Goal: Task Accomplishment & Management: Use online tool/utility

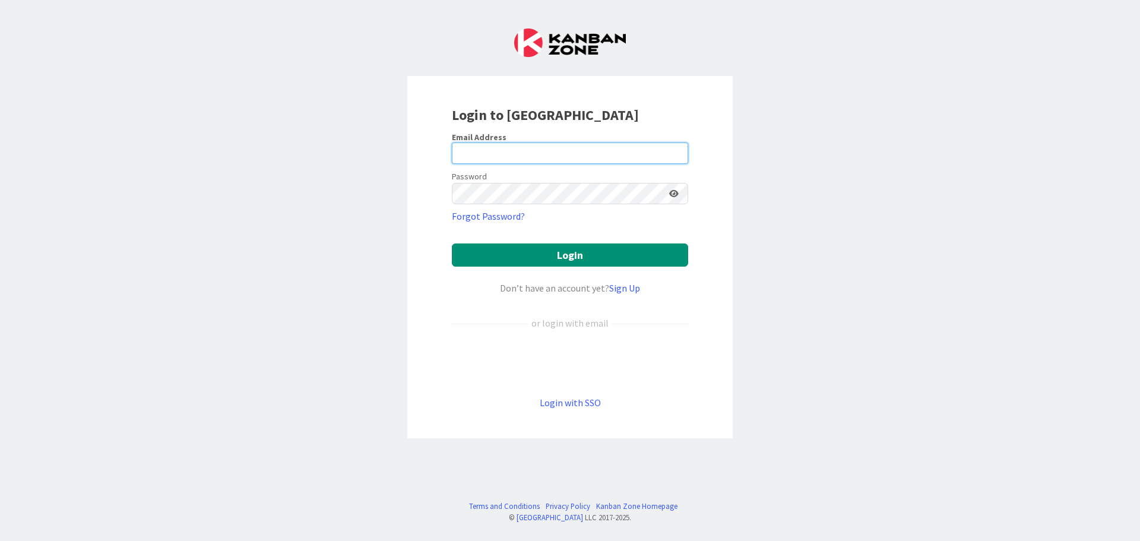
click at [545, 154] on input "email" at bounding box center [570, 153] width 236 height 21
type input "[PERSON_NAME][EMAIL_ADDRESS][PERSON_NAME][DOMAIN_NAME]"
click at [452, 243] on button "Login" at bounding box center [570, 254] width 236 height 23
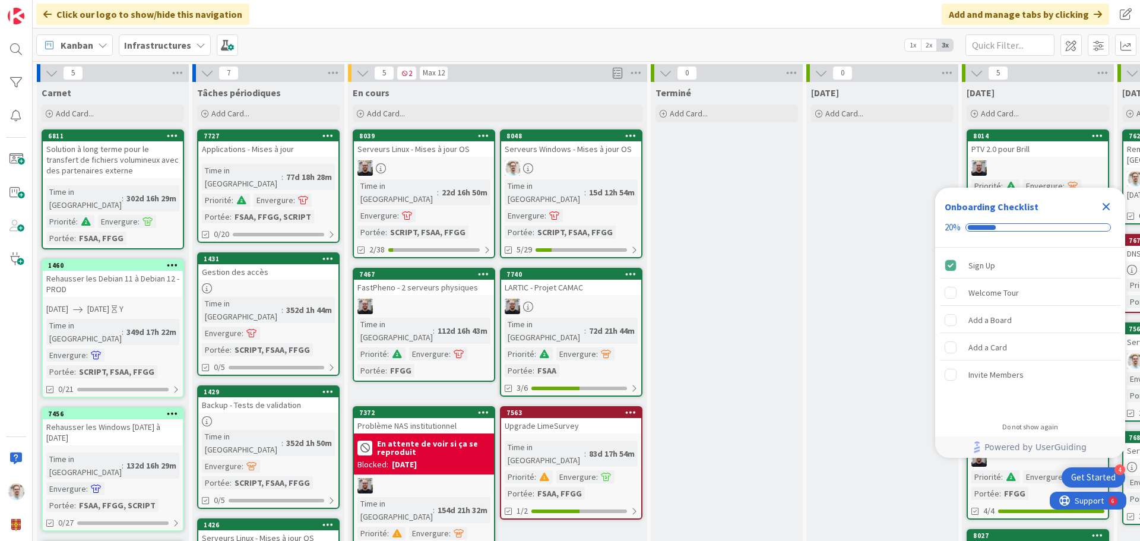
scroll to position [59, 0]
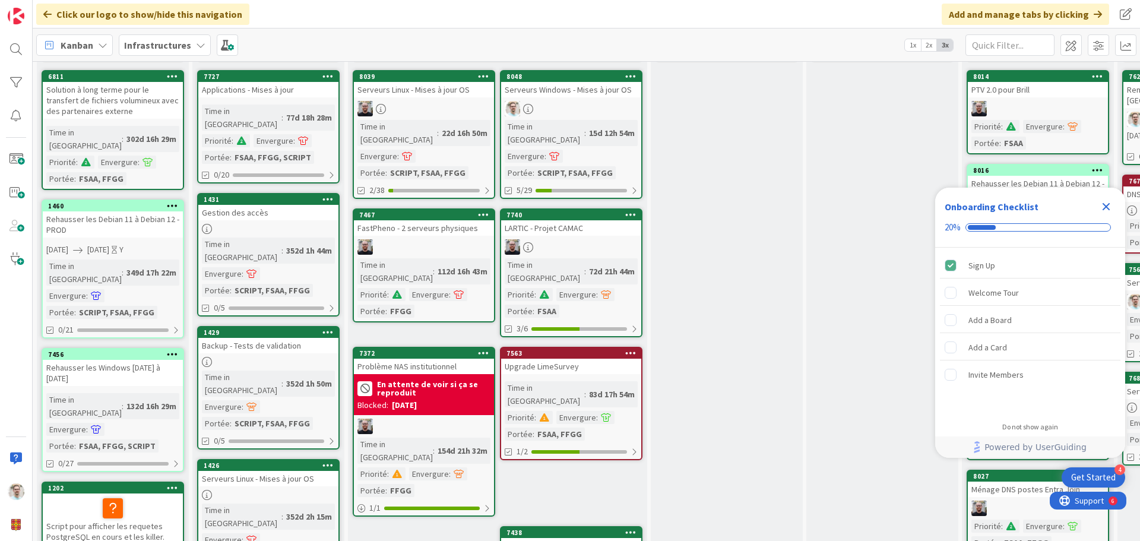
click at [599, 99] on link "8048 Serveurs Windows - Mises à jour OS Time in [GEOGRAPHIC_DATA] : 15d 12h 54m…" at bounding box center [571, 134] width 143 height 129
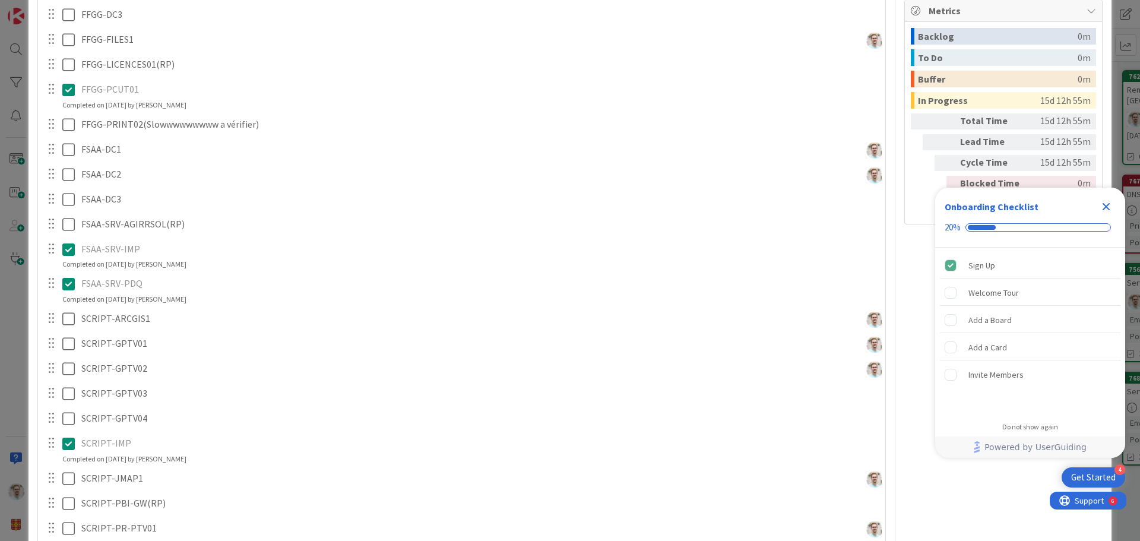
scroll to position [416, 0]
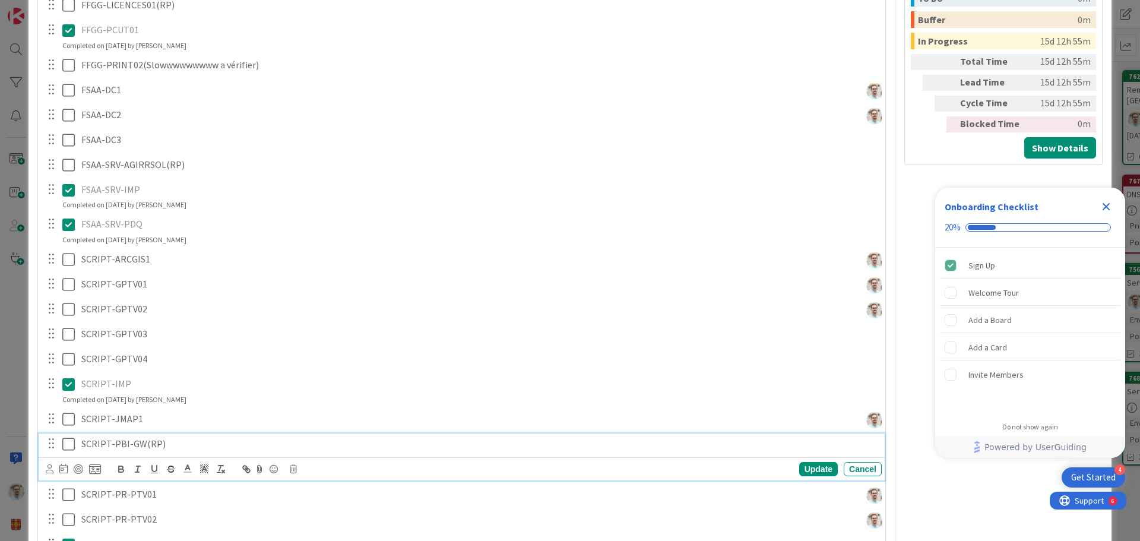
click at [66, 447] on icon at bounding box center [68, 444] width 12 height 14
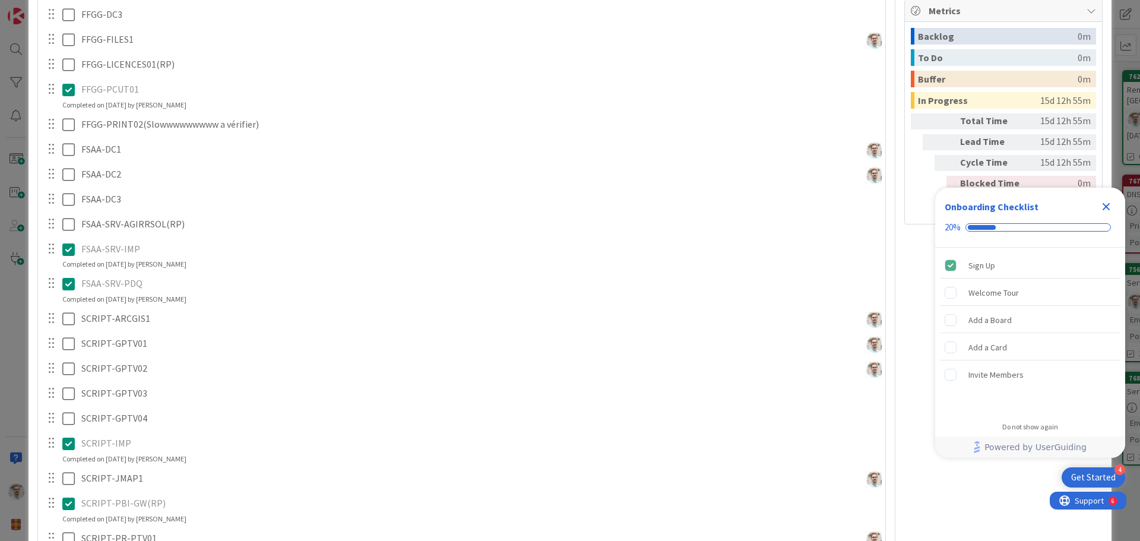
scroll to position [297, 0]
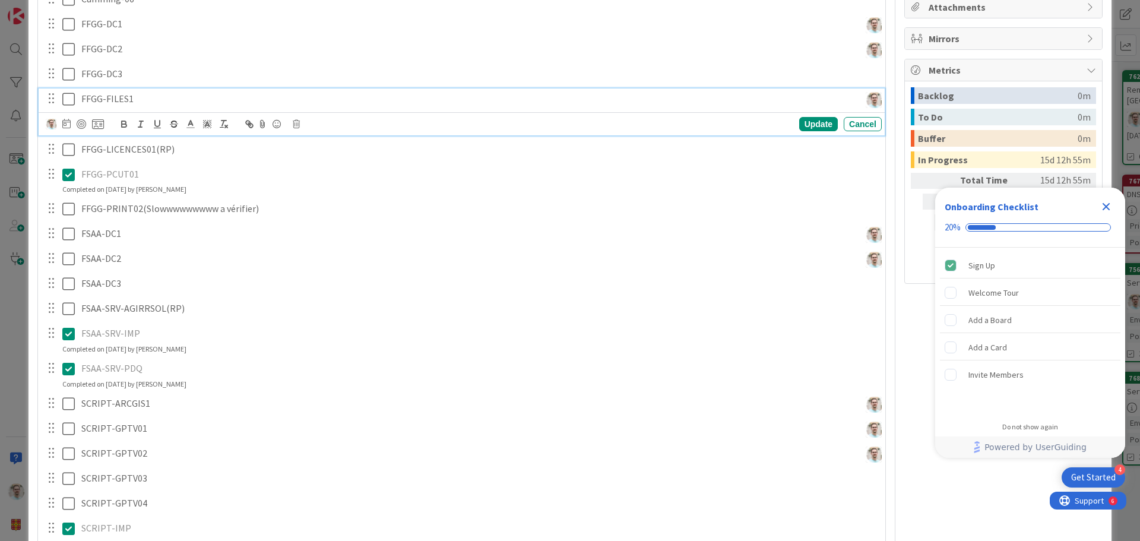
click at [166, 91] on div "FFGG-FILES1" at bounding box center [468, 98] width 783 height 21
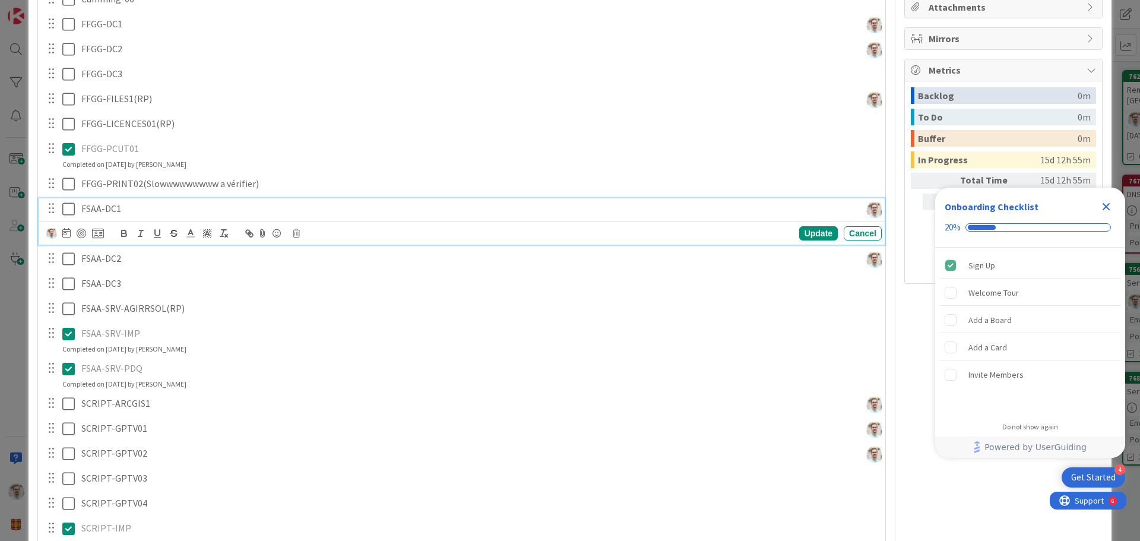
click at [67, 209] on icon at bounding box center [68, 209] width 12 height 14
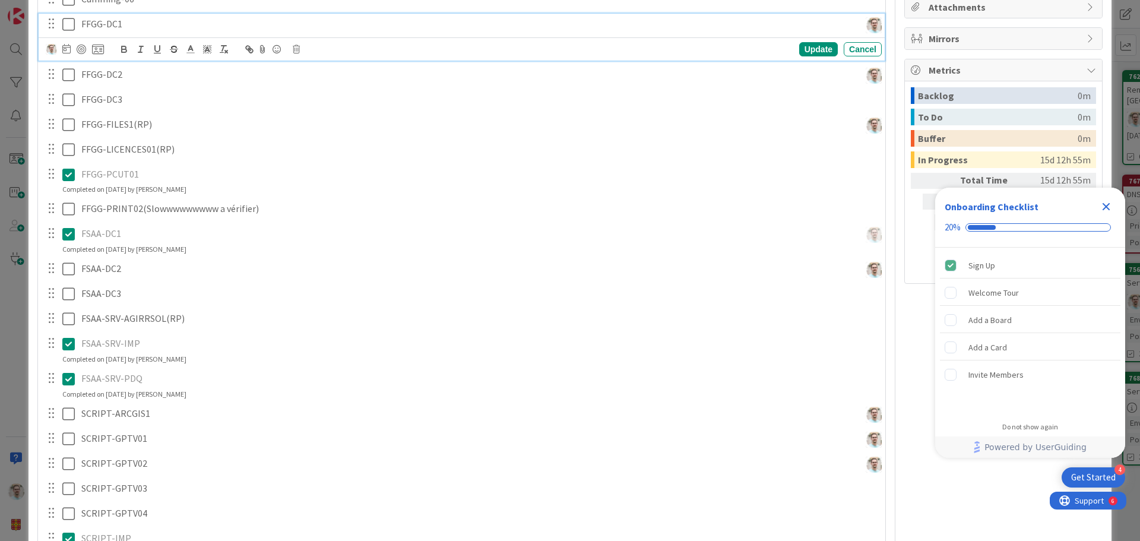
click at [68, 19] on icon at bounding box center [68, 24] width 12 height 14
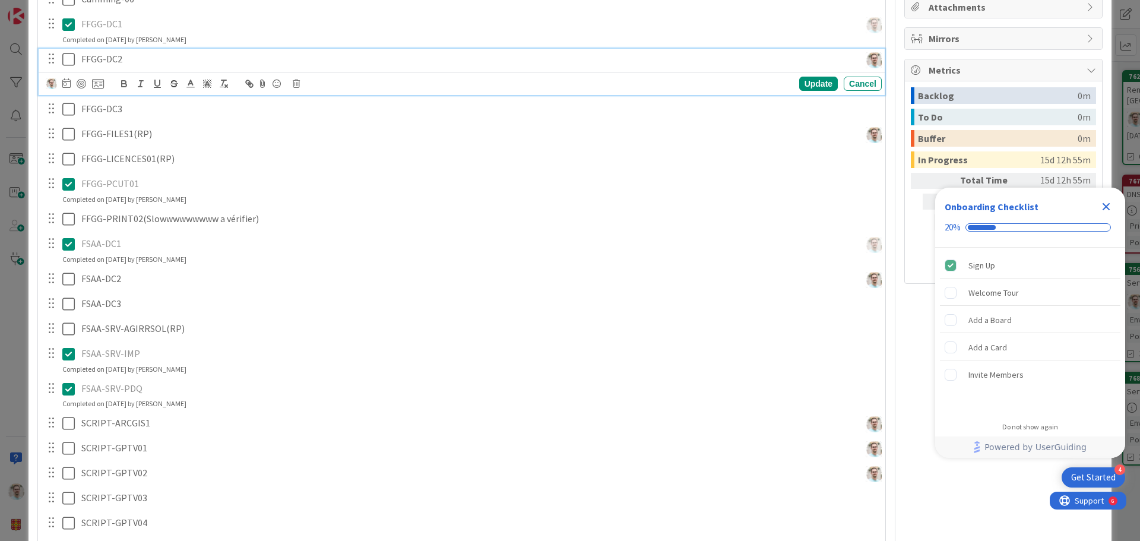
click at [69, 55] on icon at bounding box center [68, 59] width 12 height 14
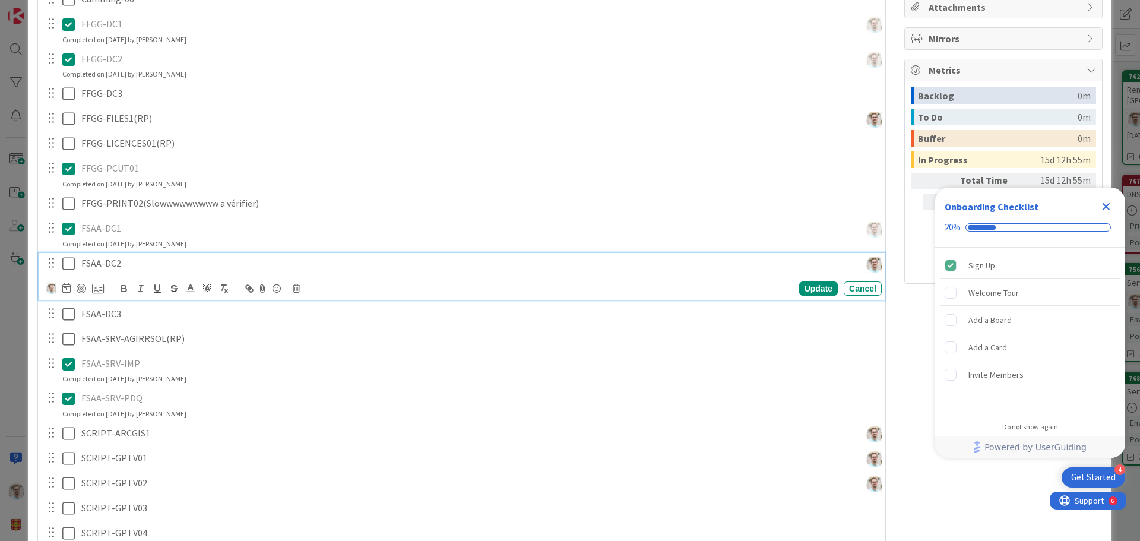
click at [62, 261] on icon at bounding box center [68, 264] width 12 height 14
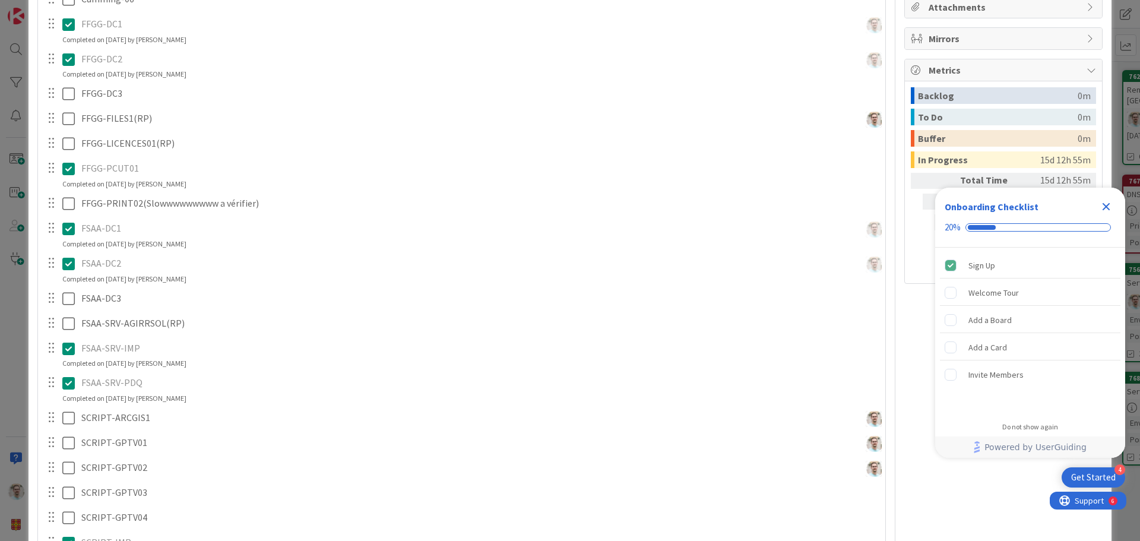
scroll to position [356, 0]
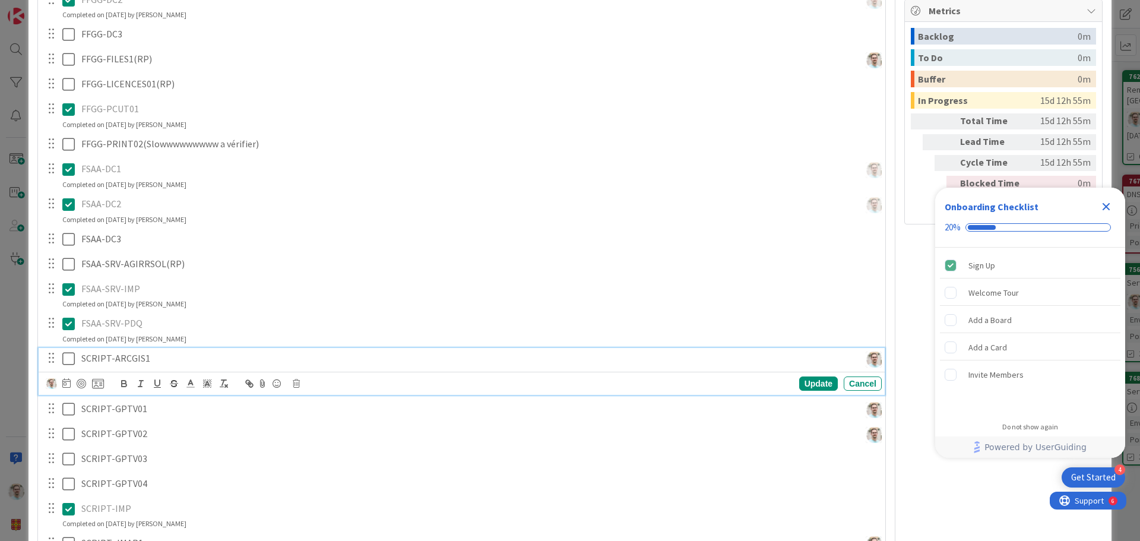
click at [68, 362] on icon at bounding box center [68, 359] width 12 height 14
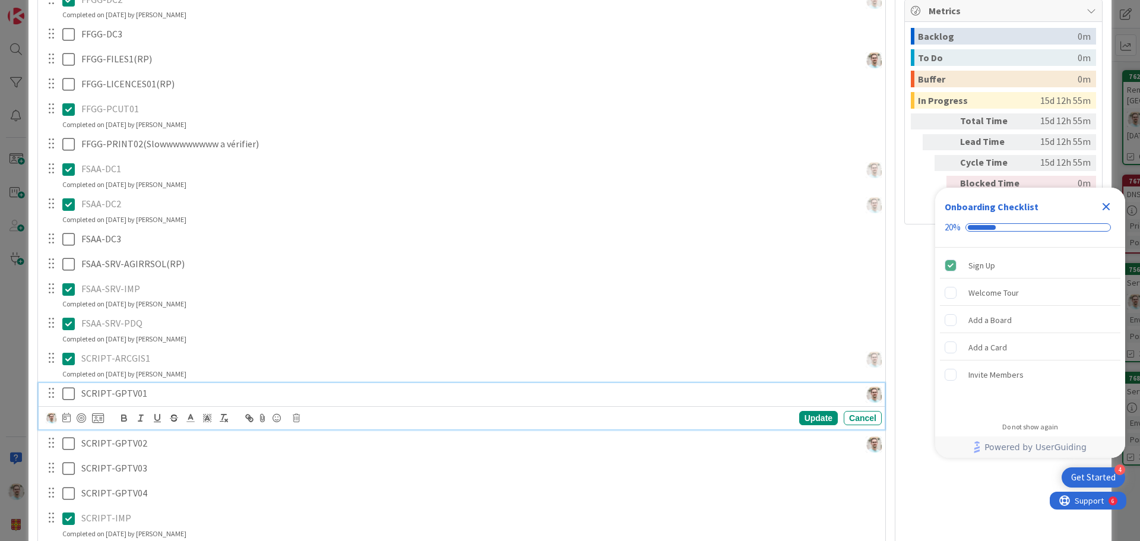
click at [68, 391] on icon at bounding box center [68, 394] width 12 height 14
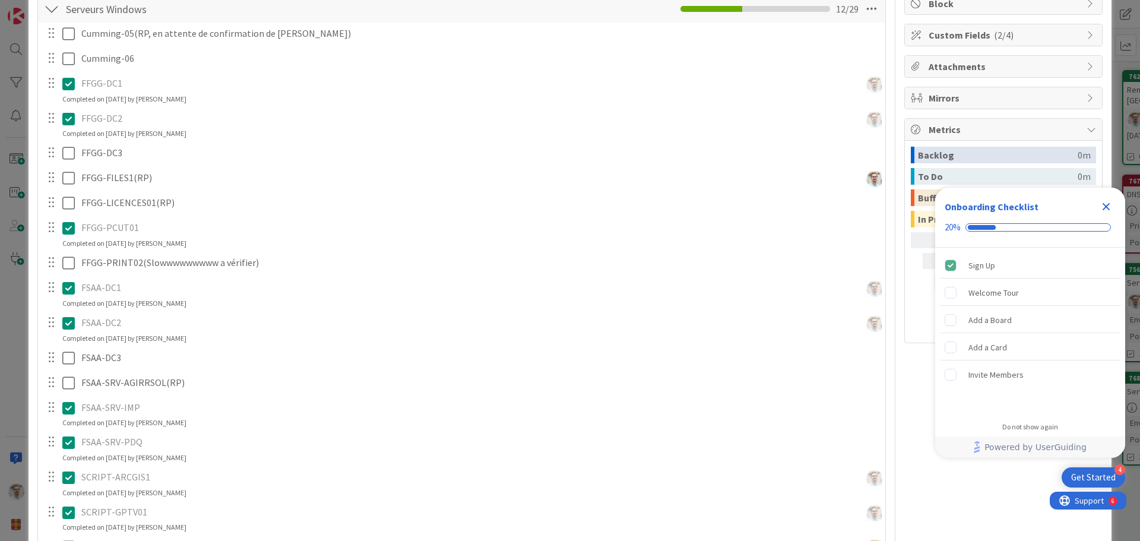
scroll to position [178, 0]
